Goal: Task Accomplishment & Management: Manage account settings

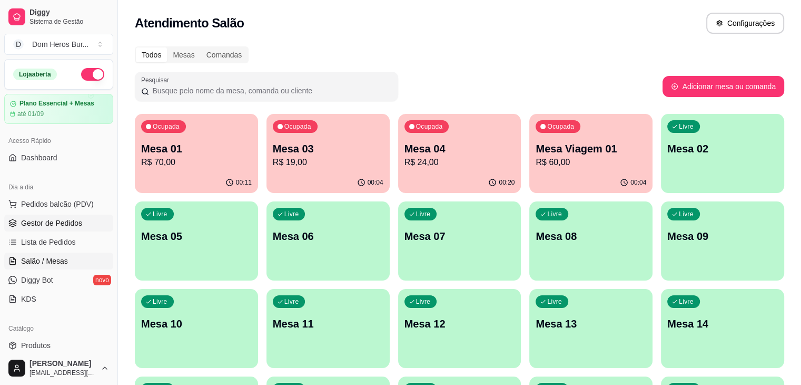
click at [55, 222] on span "Gestor de Pedidos" at bounding box center [51, 223] width 61 height 11
click at [538, 143] on p "Mesa Viagem 01" at bounding box center [591, 149] width 107 height 14
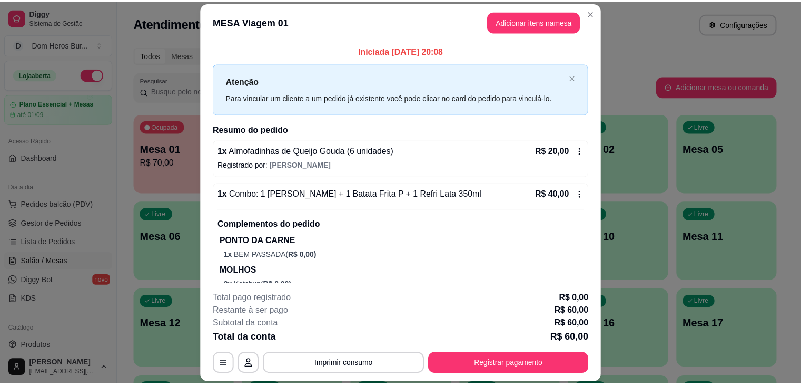
scroll to position [83, 0]
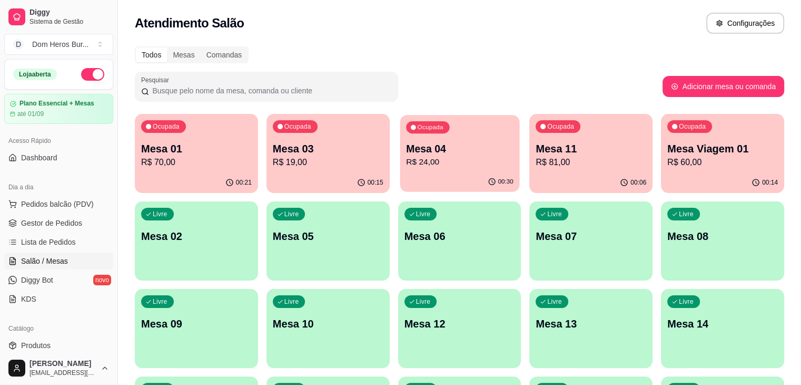
click at [400, 163] on div "Ocupada Mesa 04 R$ 24,00" at bounding box center [460, 143] width 120 height 57
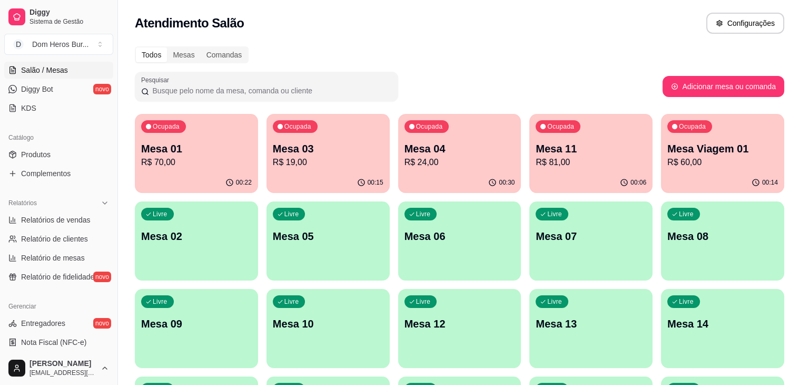
scroll to position [192, 0]
click at [77, 342] on span "Nota Fiscal (NFC-e)" at bounding box center [53, 341] width 65 height 11
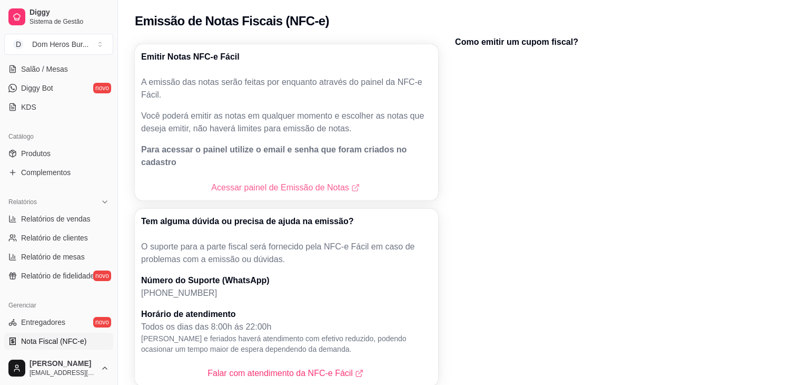
click at [277, 181] on link "Acessar painel de Emissão de Notas" at bounding box center [286, 187] width 150 height 13
click at [67, 62] on link "Salão / Mesas" at bounding box center [58, 69] width 109 height 17
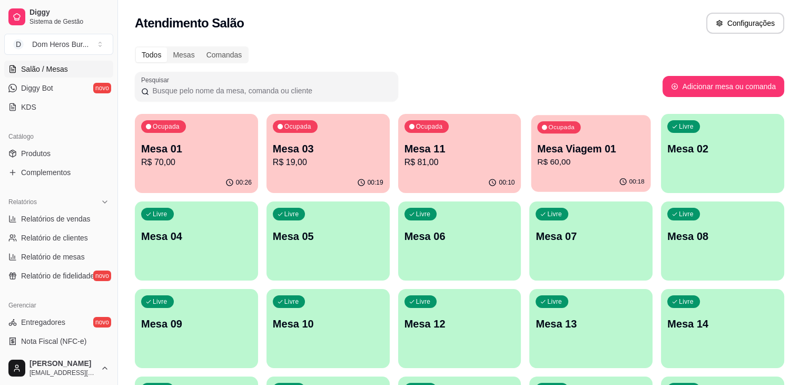
click at [538, 158] on p "R$ 60,00" at bounding box center [591, 162] width 107 height 12
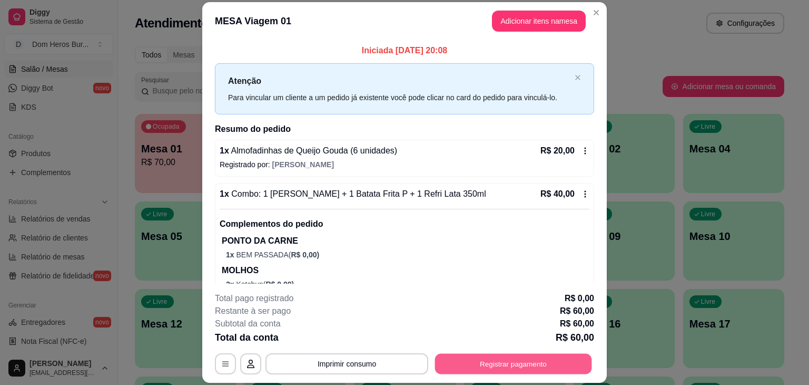
click at [537, 363] on button "Registrar pagamento" at bounding box center [513, 364] width 157 height 21
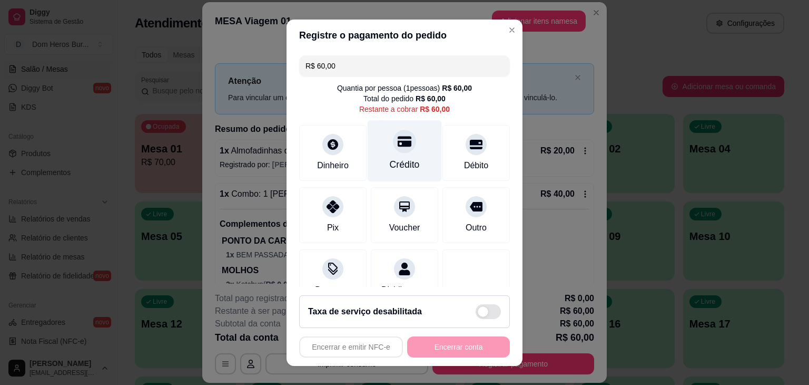
click at [398, 145] on icon at bounding box center [405, 141] width 14 height 11
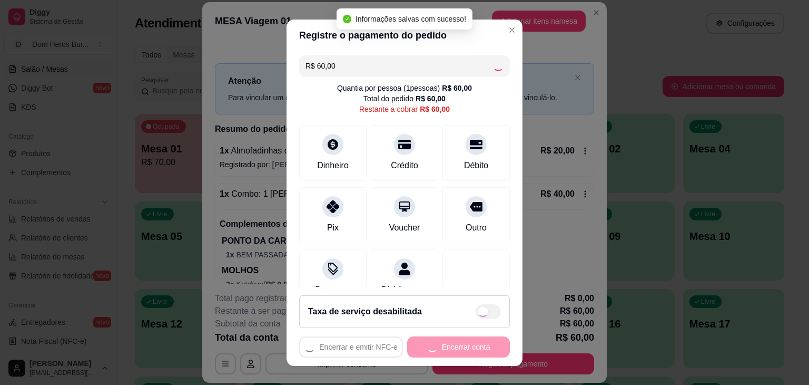
type input "R$ 0,00"
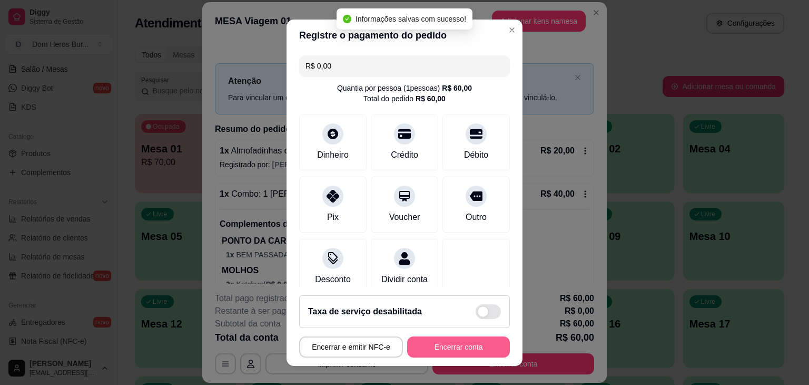
click at [472, 350] on div "Encerrar e emitir NFC-e Encerrar conta" at bounding box center [404, 346] width 211 height 21
click at [472, 350] on button "Encerrar conta" at bounding box center [459, 346] width 100 height 21
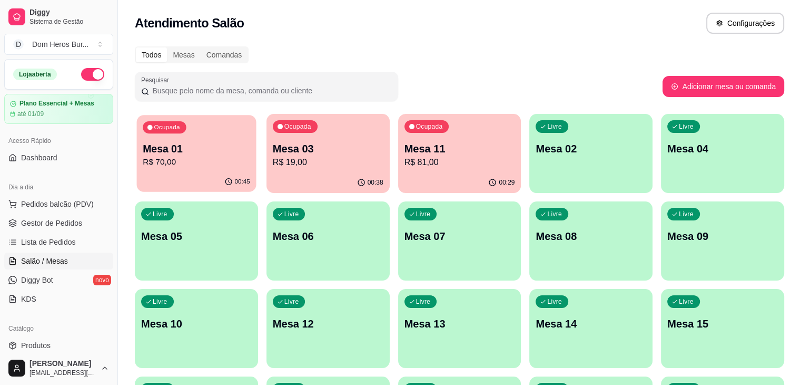
click at [178, 144] on p "Mesa 01" at bounding box center [196, 149] width 107 height 14
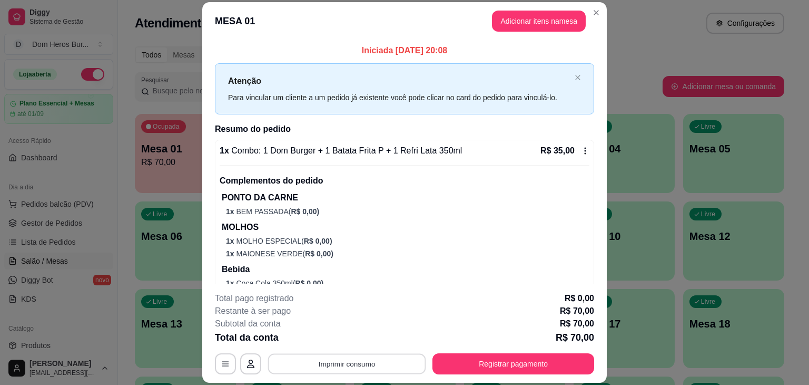
click at [347, 369] on button "Imprimir consumo" at bounding box center [347, 364] width 158 height 21
click at [371, 336] on button "IMPRESSORA" at bounding box center [346, 339] width 74 height 16
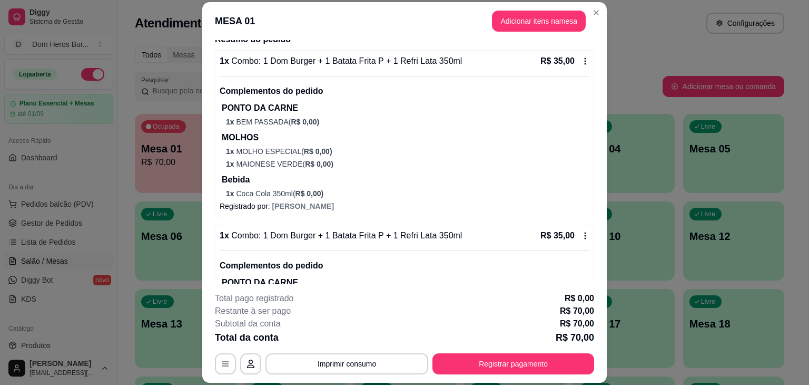
scroll to position [94, 0]
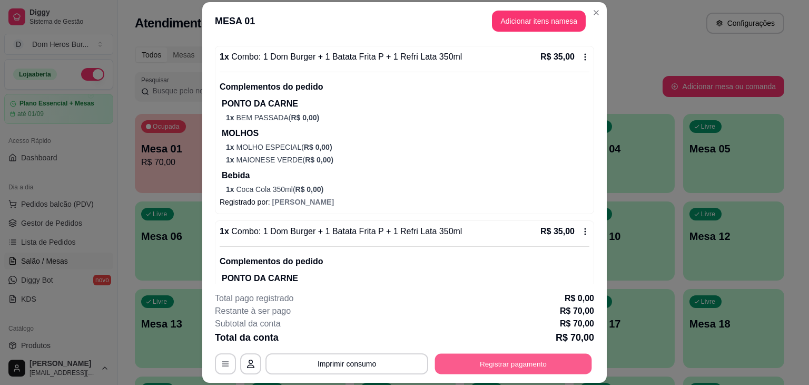
click at [530, 359] on button "Registrar pagamento" at bounding box center [513, 364] width 157 height 21
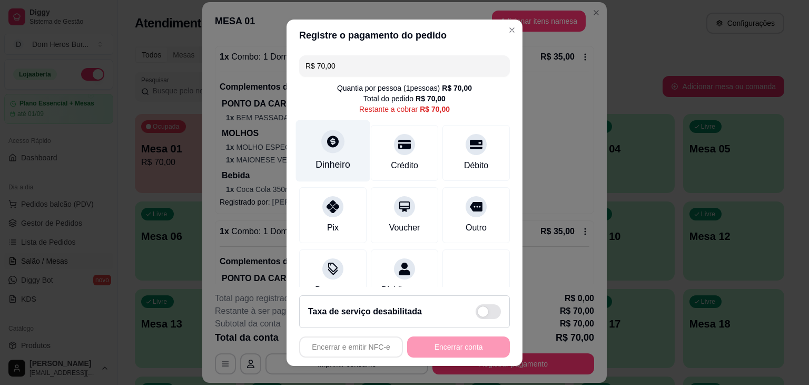
click at [332, 142] on icon at bounding box center [333, 141] width 12 height 12
click at [361, 73] on input "R$ 70,00" at bounding box center [405, 65] width 198 height 21
type input "R$ 35,00"
click at [321, 141] on div at bounding box center [332, 141] width 23 height 23
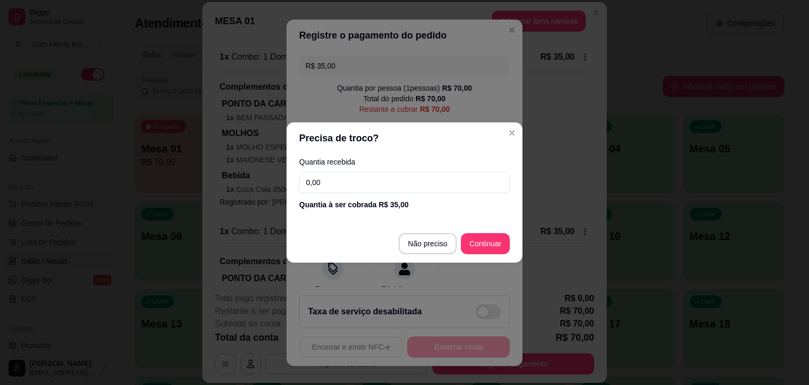
click at [347, 182] on input "0,00" at bounding box center [404, 182] width 211 height 21
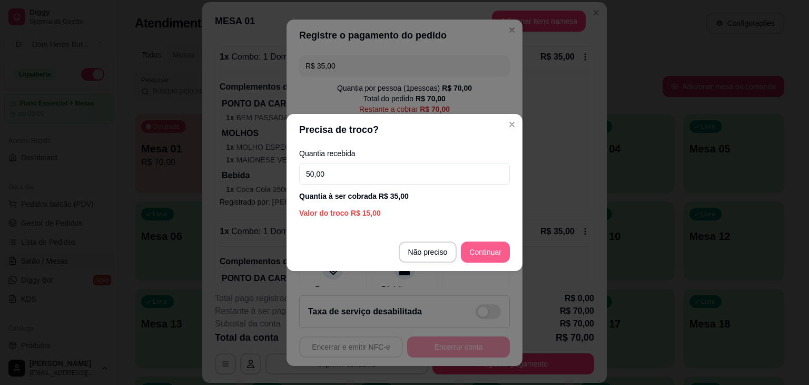
type input "50,00"
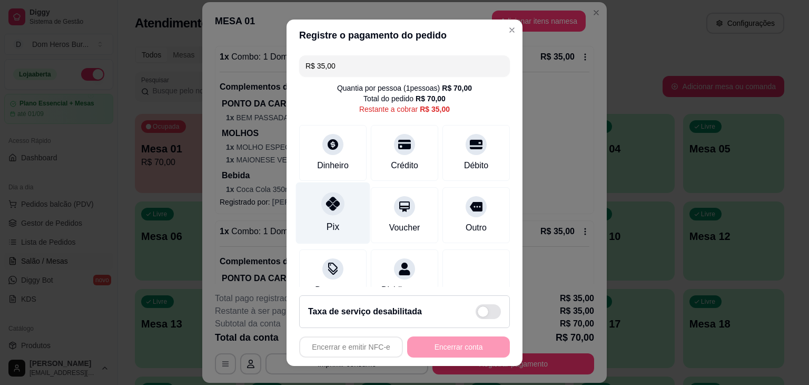
click at [327, 232] on div "Pix" at bounding box center [333, 227] width 13 height 14
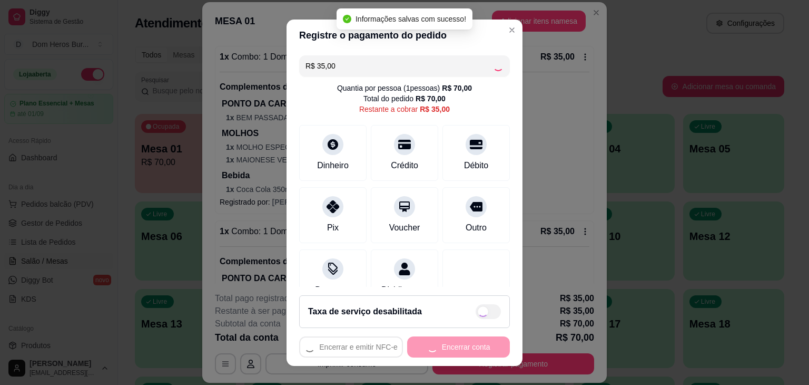
type input "R$ 0,00"
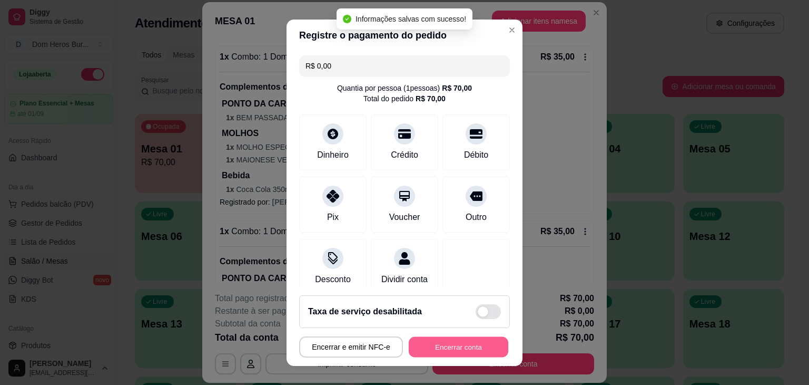
click at [472, 355] on button "Encerrar conta" at bounding box center [459, 346] width 100 height 21
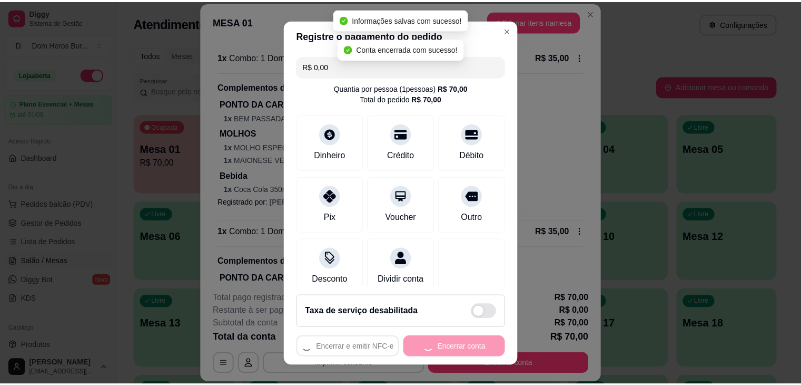
scroll to position [0, 0]
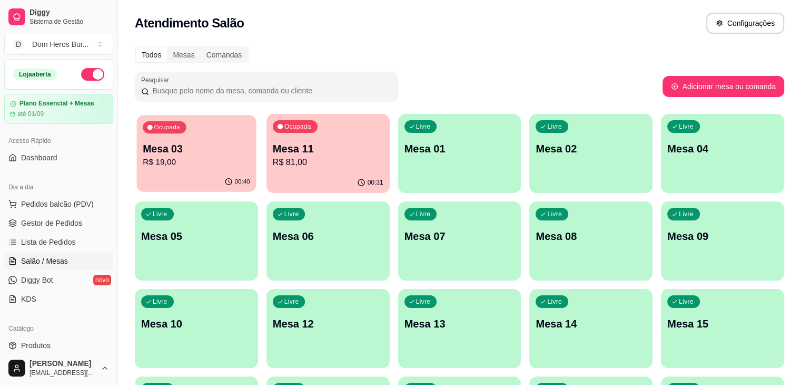
click at [218, 139] on div "Ocupada Mesa 03 R$ 19,00" at bounding box center [197, 143] width 120 height 57
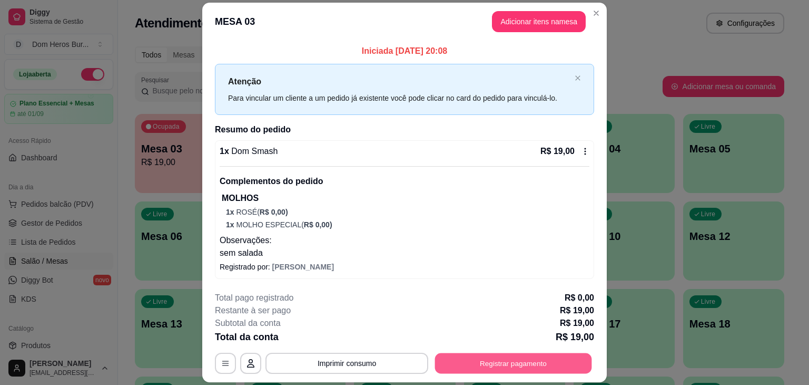
click at [481, 365] on button "Registrar pagamento" at bounding box center [513, 363] width 157 height 21
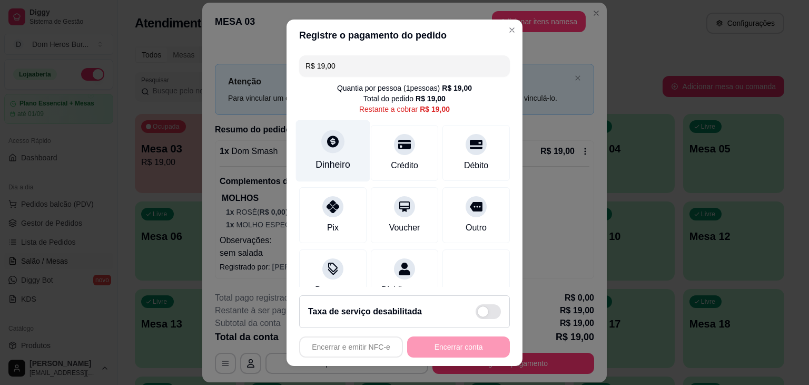
click at [357, 144] on div "Dinheiro" at bounding box center [333, 151] width 74 height 62
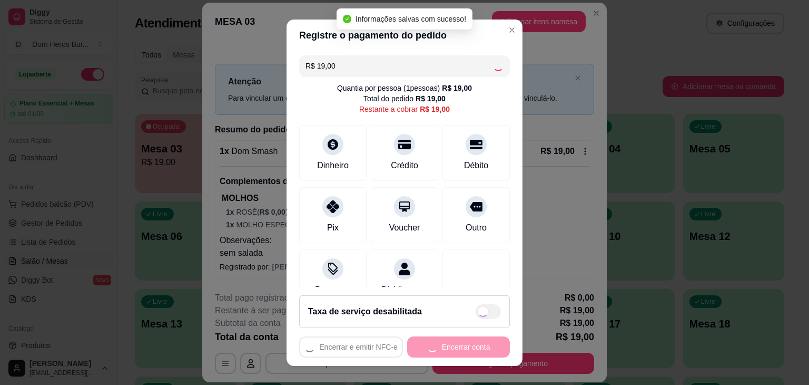
type input "R$ 0,00"
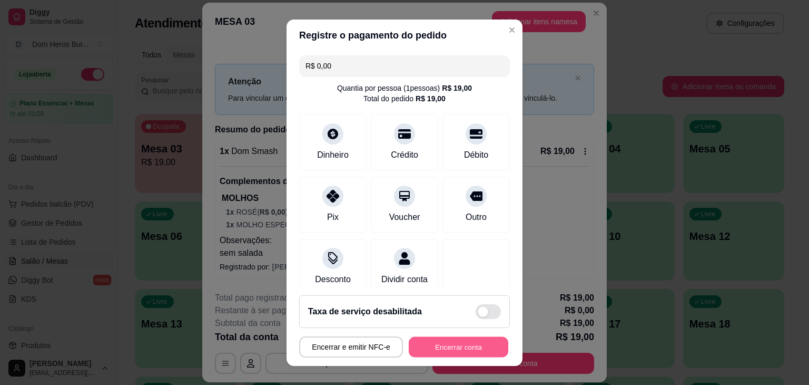
click at [451, 336] on button "Encerrar conta" at bounding box center [459, 346] width 100 height 21
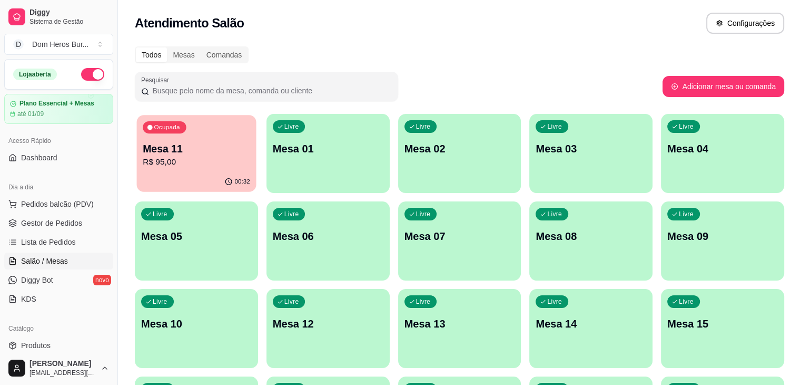
click at [221, 143] on p "Mesa 11" at bounding box center [196, 149] width 107 height 14
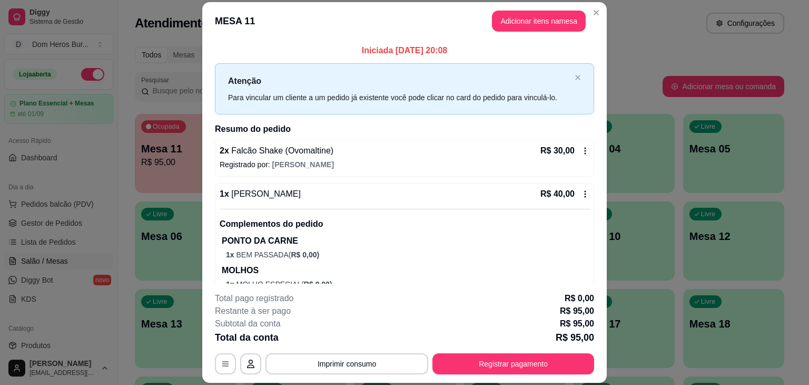
drag, startPoint x: 516, startPoint y: 376, endPoint x: 508, endPoint y: 368, distance: 10.8
click at [508, 368] on footer "**********" at bounding box center [404, 332] width 405 height 99
click at [508, 368] on button "Registrar pagamento" at bounding box center [513, 364] width 157 height 21
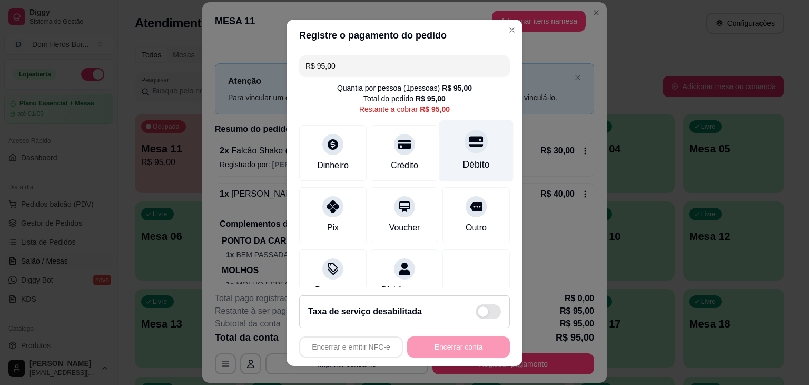
click at [474, 152] on div "Débito" at bounding box center [476, 151] width 74 height 62
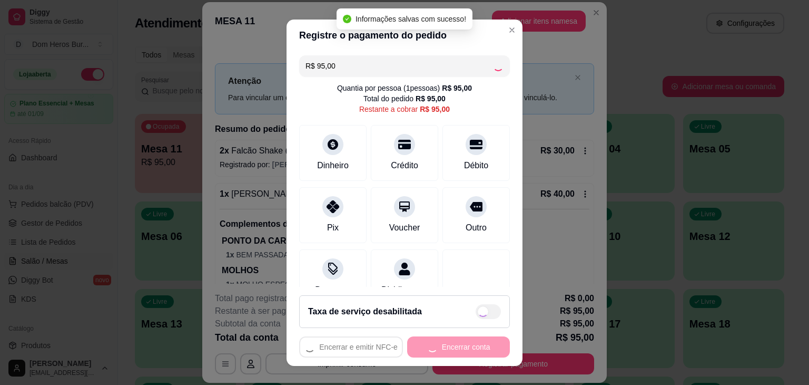
type input "R$ 0,00"
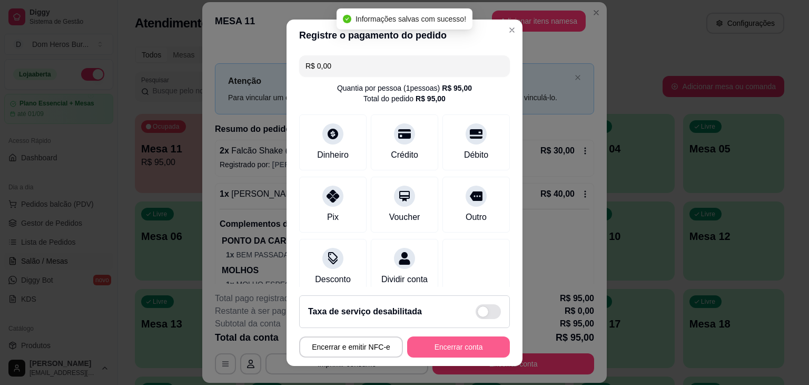
click at [462, 350] on button "Encerrar conta" at bounding box center [458, 346] width 103 height 21
